Goal: Task Accomplishment & Management: Manage account settings

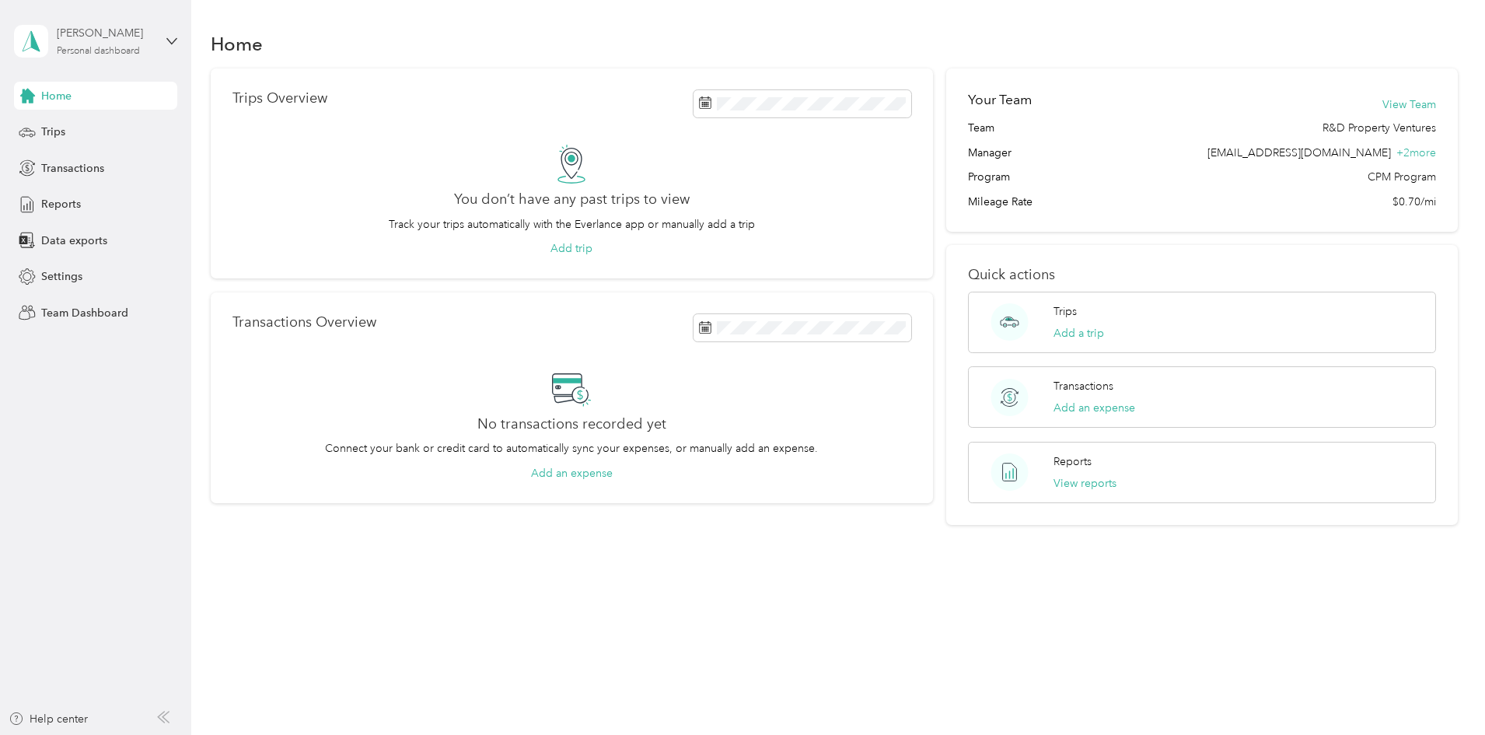
click at [91, 56] on div "Personal dashboard" at bounding box center [98, 51] width 83 height 9
click at [79, 134] on div "Team dashboard Personal dashboard Log out" at bounding box center [221, 163] width 393 height 98
click at [166, 36] on div "[PERSON_NAME] Personal dashboard" at bounding box center [95, 41] width 163 height 54
click at [72, 134] on div "Team dashboard" at bounding box center [221, 127] width 393 height 27
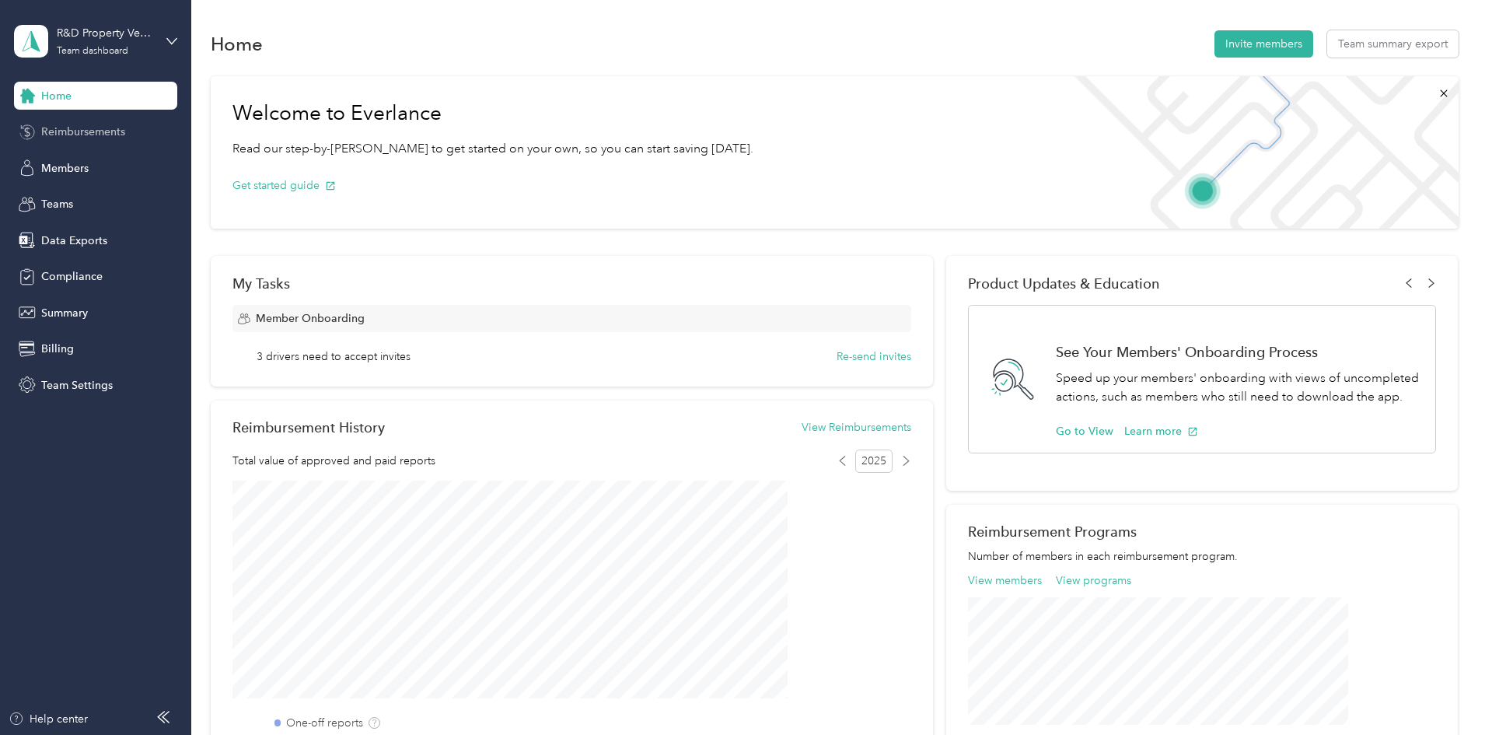
click at [86, 131] on span "Reimbursements" at bounding box center [83, 132] width 84 height 16
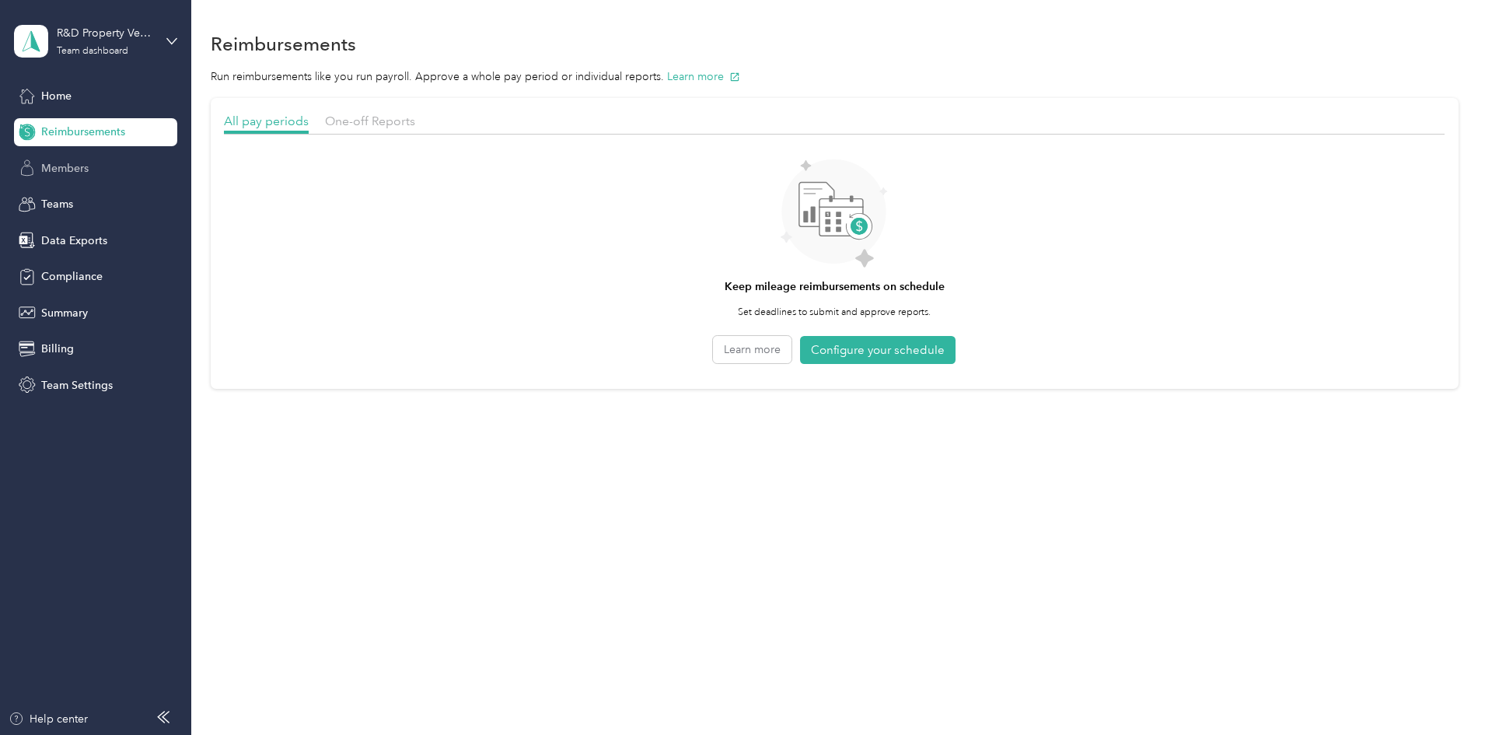
click at [68, 166] on span "Members" at bounding box center [64, 168] width 47 height 16
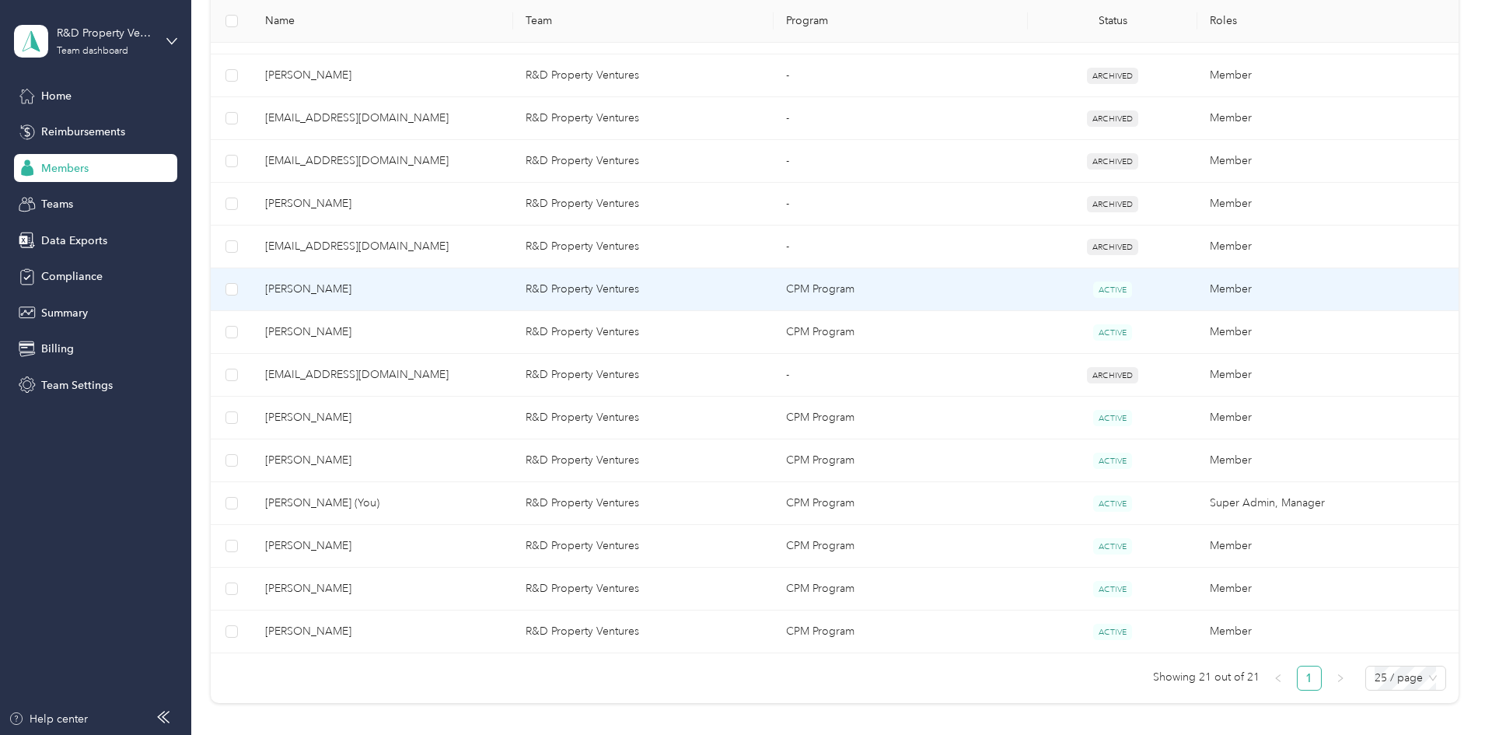
scroll to position [700, 0]
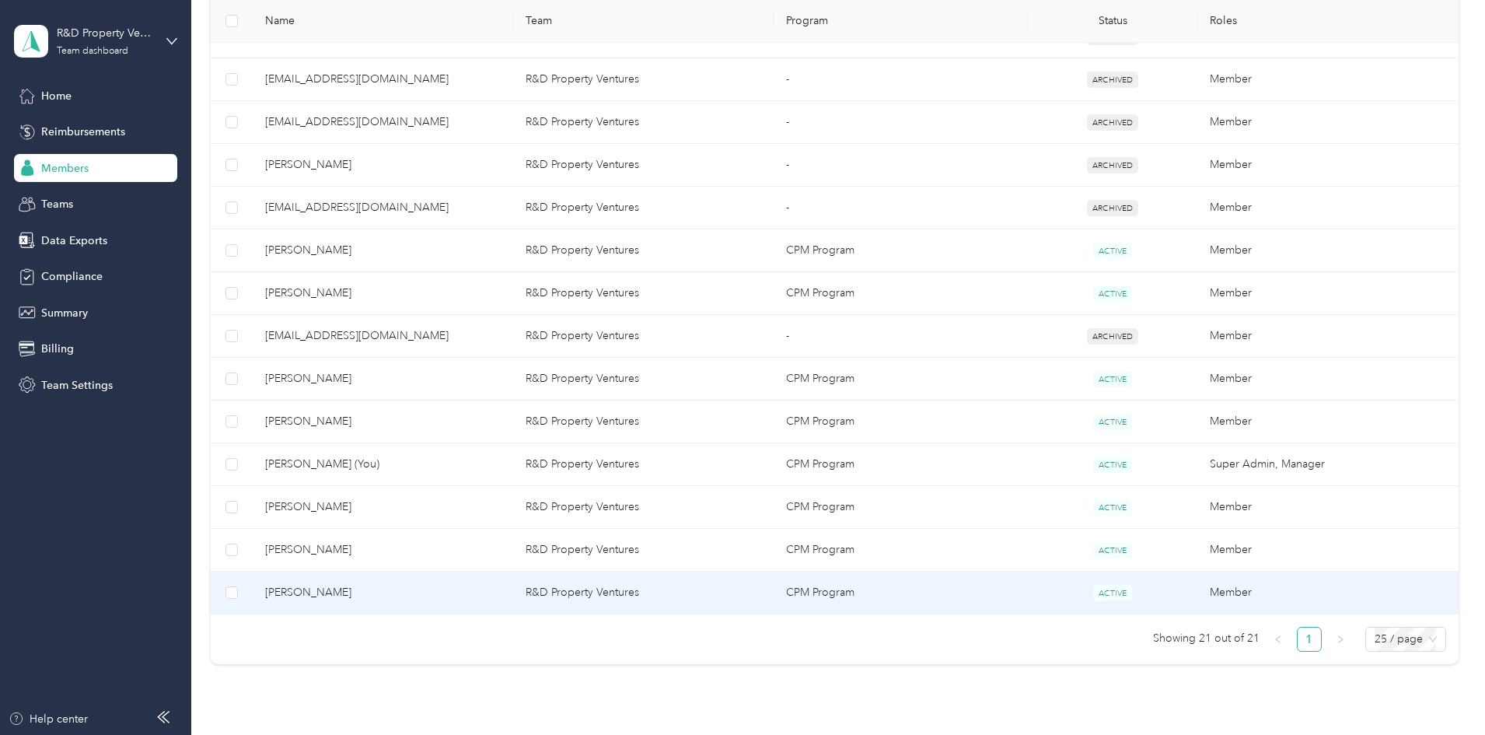
click at [453, 587] on span "[PERSON_NAME]" at bounding box center [383, 592] width 236 height 17
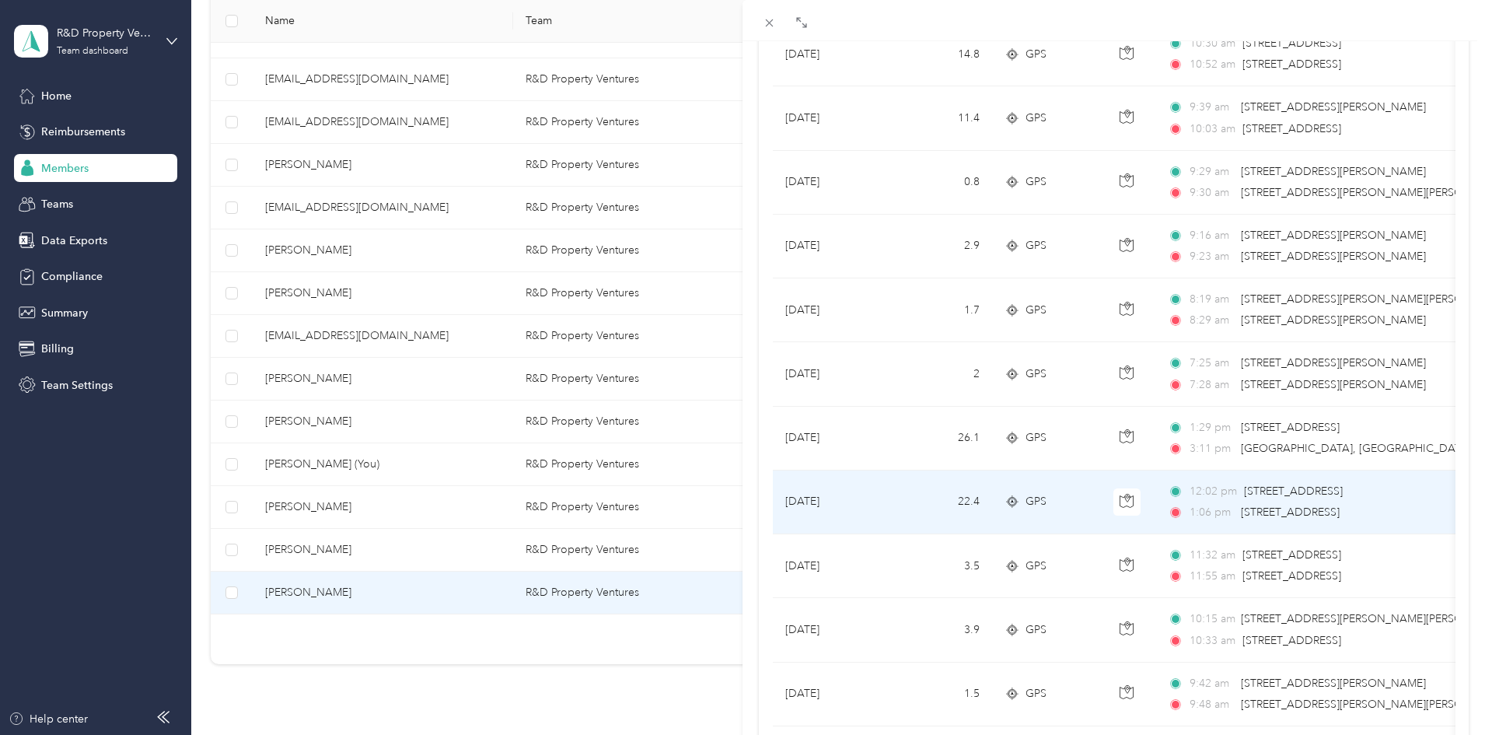
scroll to position [311, 0]
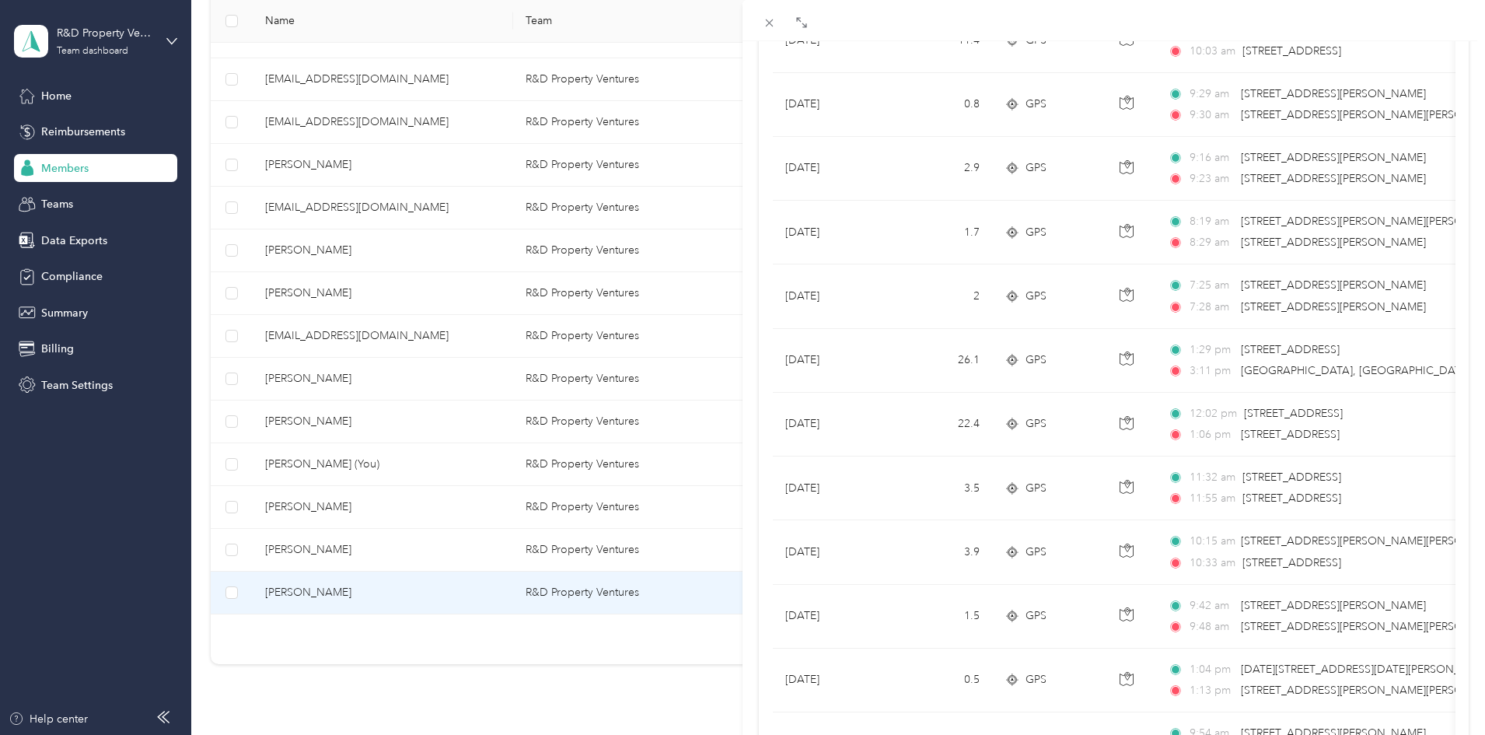
click at [456, 292] on div "[PERSON_NAME] Archive Trips Expenses Reports Member info Program Rates Work hou…" at bounding box center [742, 367] width 1485 height 735
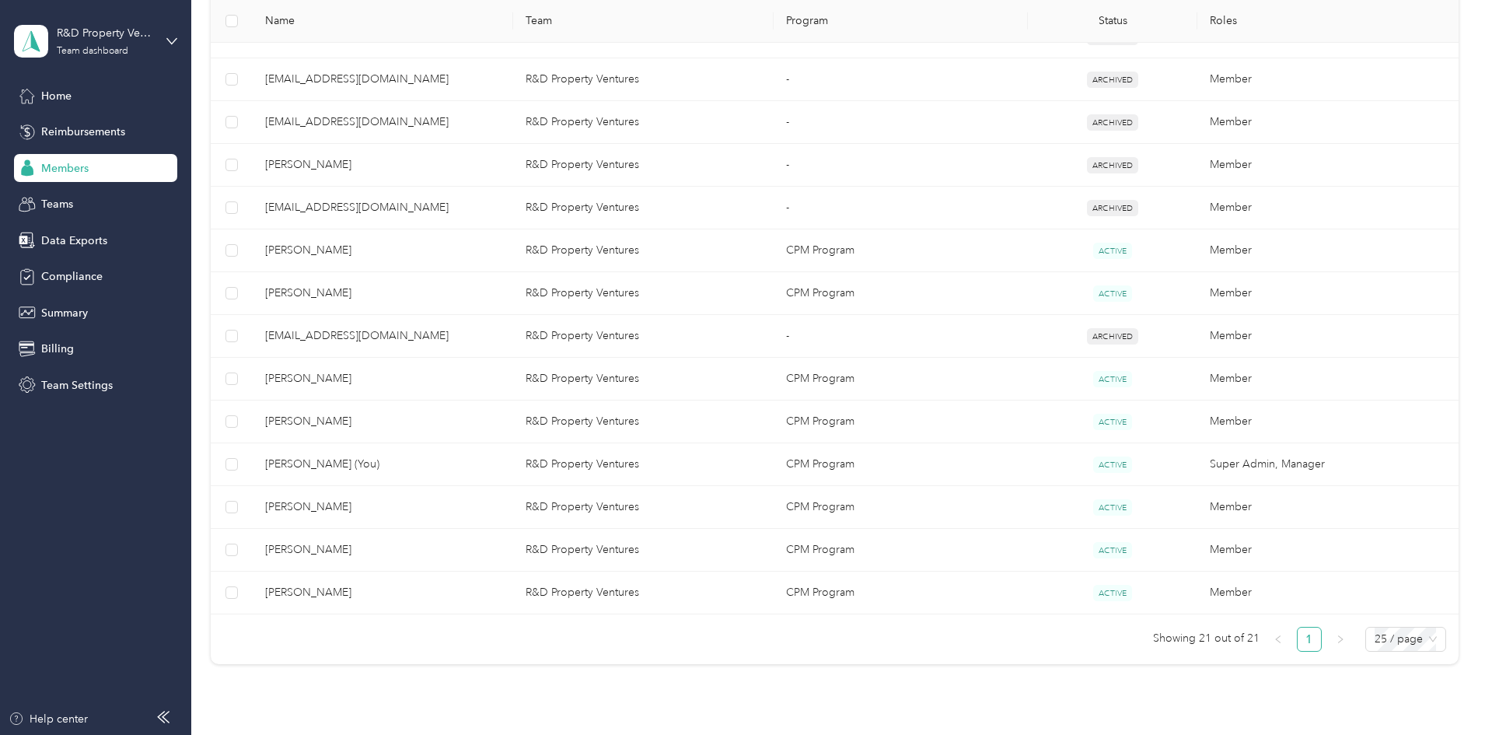
scroll to position [49, 0]
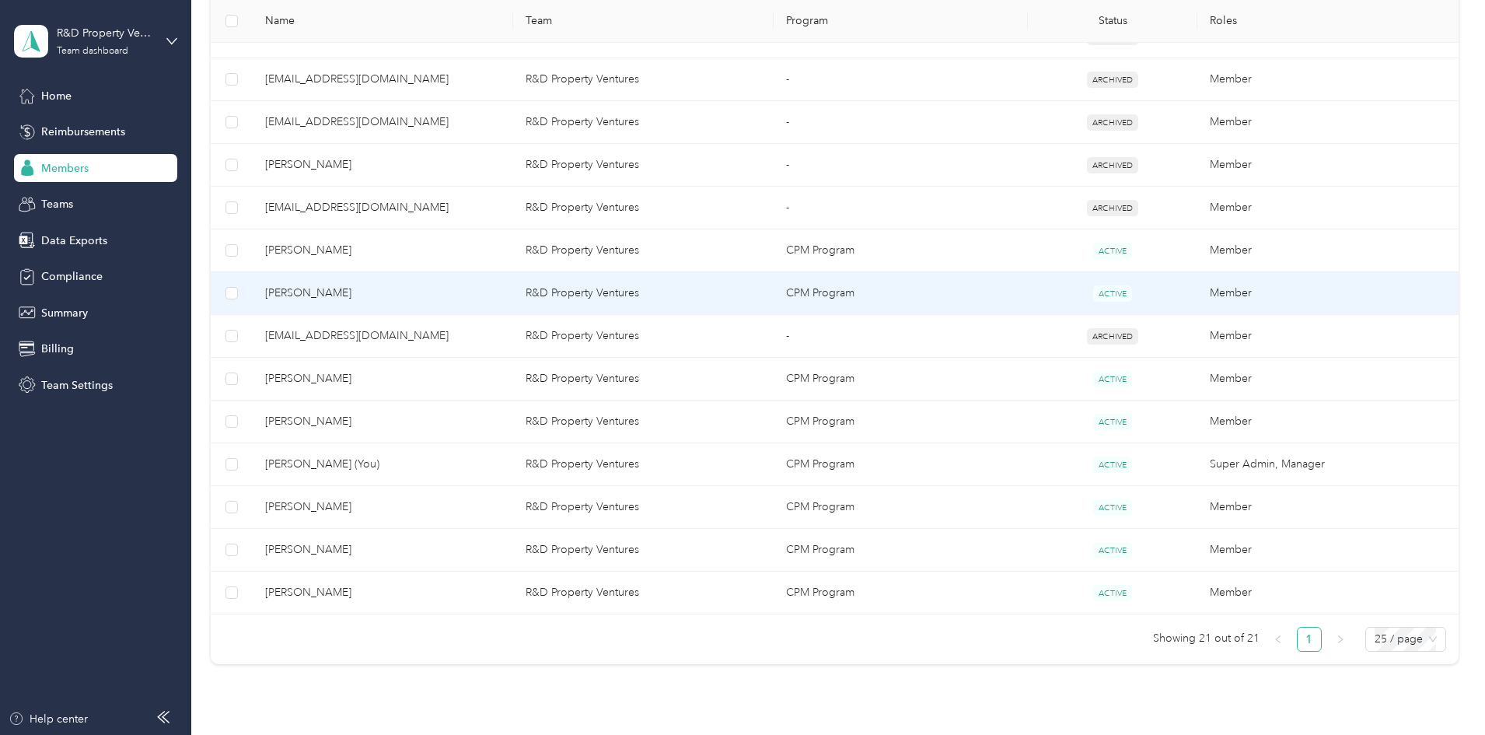
click at [465, 293] on span "[PERSON_NAME]" at bounding box center [383, 293] width 236 height 17
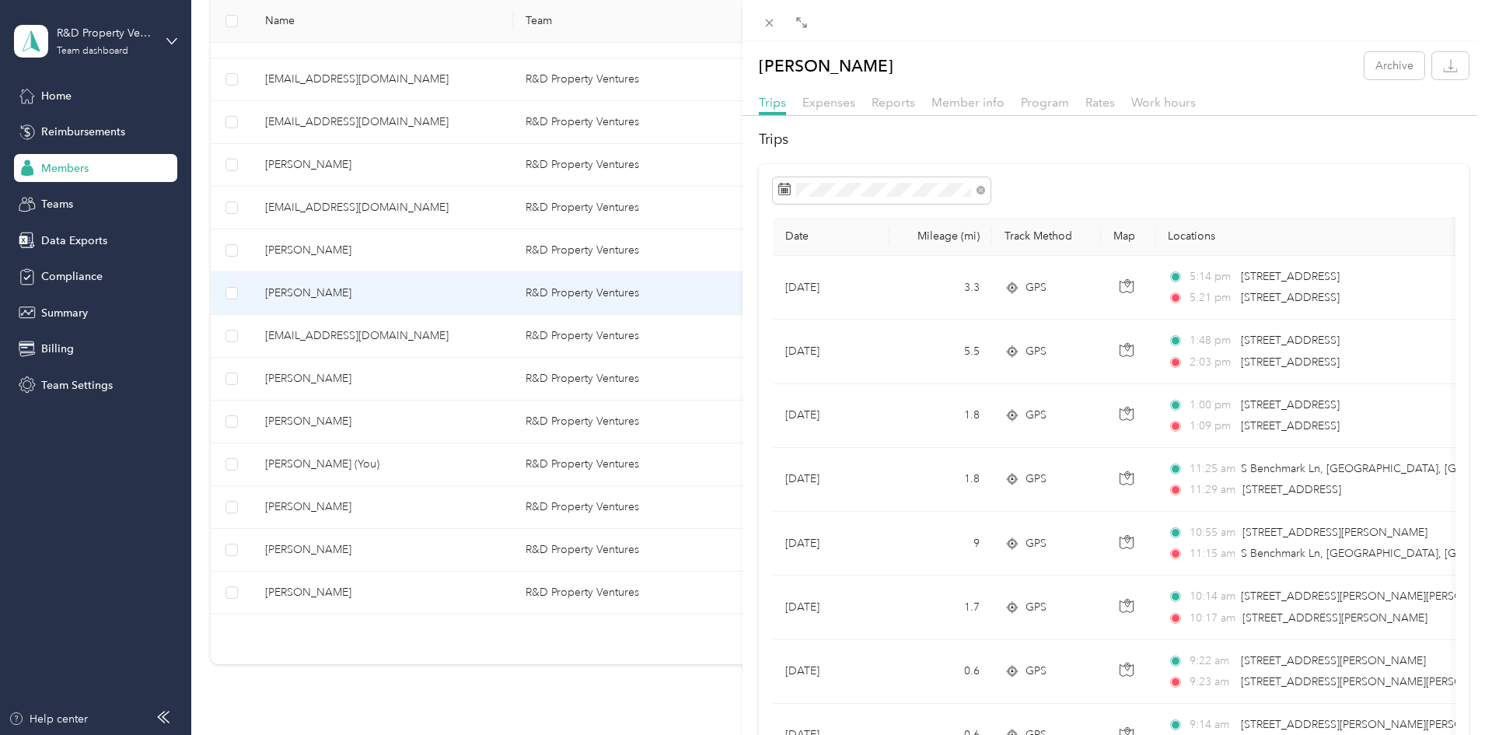
click at [450, 596] on div "[PERSON_NAME] Archive Trips Expenses Reports Member info Program Rates Work hou…" at bounding box center [742, 367] width 1485 height 735
